Goal: Information Seeking & Learning: Learn about a topic

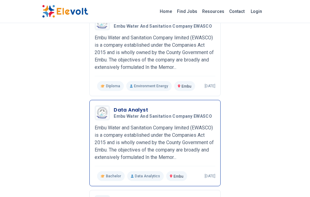
scroll to position [676, 0]
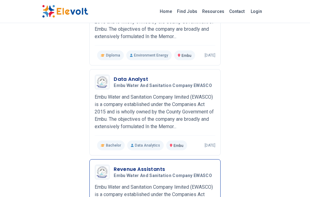
click at [117, 166] on h3 "Revenue Assistants" at bounding box center [164, 169] width 101 height 7
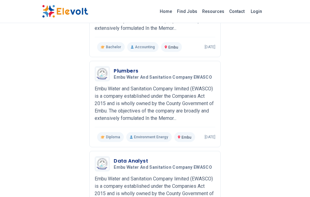
scroll to position [605, 0]
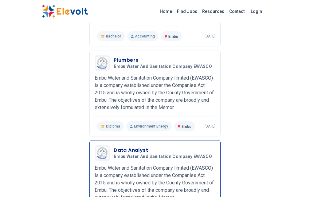
click at [114, 147] on h3 "Data Analyst" at bounding box center [164, 150] width 101 height 7
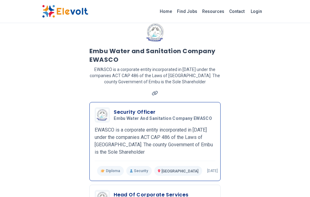
scroll to position [0, 0]
